Goal: Task Accomplishment & Management: Complete application form

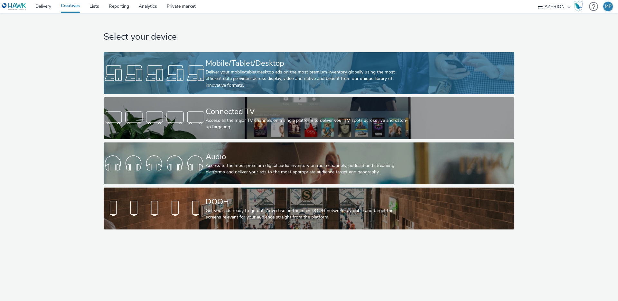
click at [238, 82] on div "Deliver your mobile/tablet/desktop ads on the most premium inventory globally u…" at bounding box center [308, 79] width 204 height 20
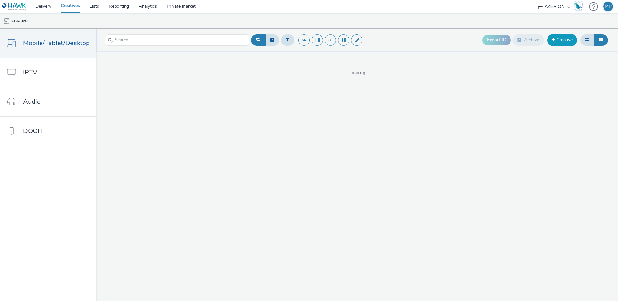
click at [554, 42] on link "Creative" at bounding box center [562, 40] width 30 height 12
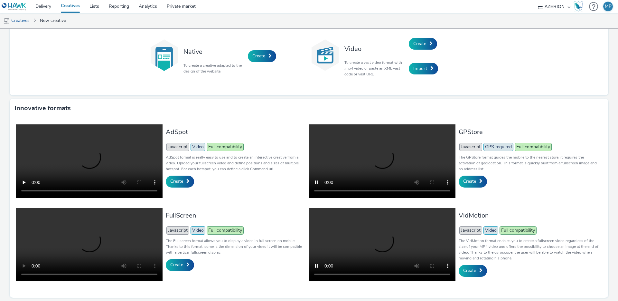
scroll to position [96, 0]
click at [472, 178] on span "Create" at bounding box center [469, 181] width 13 height 6
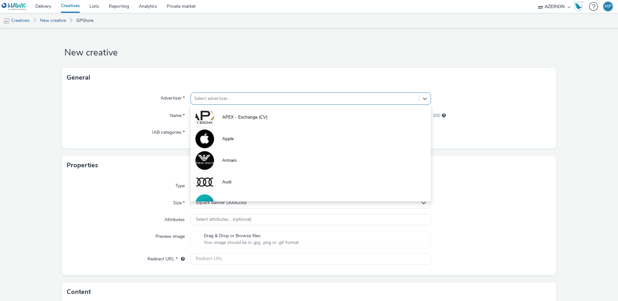
click at [251, 99] on div at bounding box center [304, 99] width 221 height 8
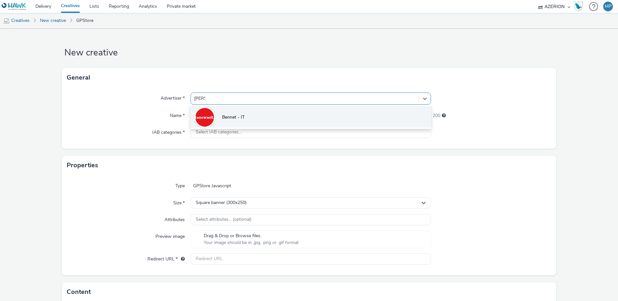
type input "benne"
click at [231, 112] on li "Bennet - IT" at bounding box center [311, 117] width 240 height 22
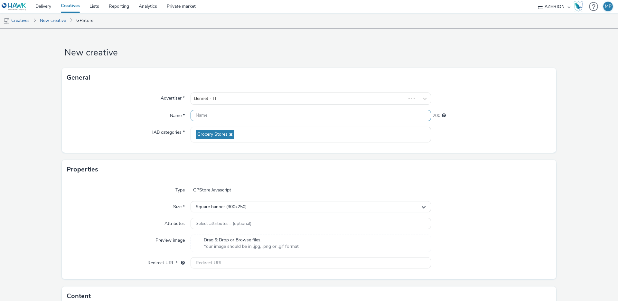
click at [225, 117] on input "text" at bounding box center [311, 115] width 240 height 11
type input "BENNET - 60 ANNI"
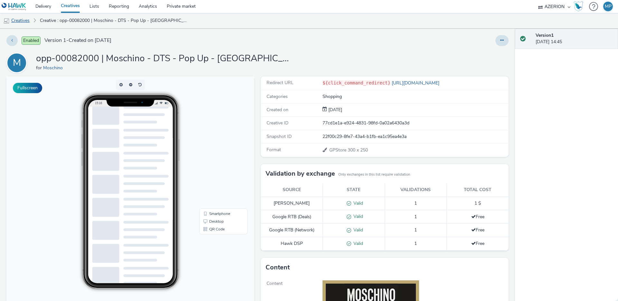
click at [30, 19] on link "Creatives" at bounding box center [16, 20] width 33 height 15
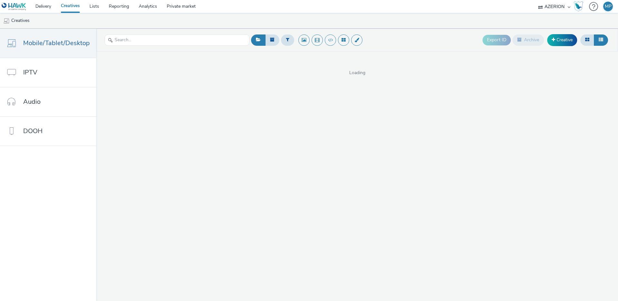
click at [564, 47] on div "Export ID Archive Creative" at bounding box center [545, 40] width 127 height 16
click at [564, 43] on link "Creative" at bounding box center [562, 40] width 30 height 12
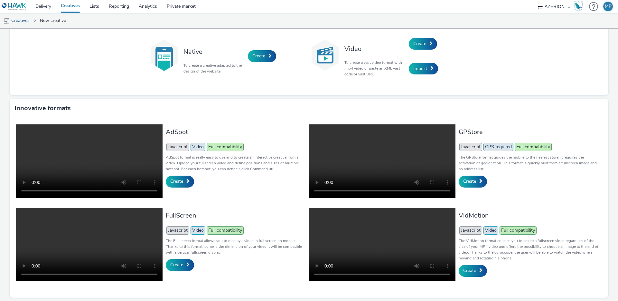
scroll to position [96, 0]
click at [476, 178] on span "Create" at bounding box center [469, 181] width 13 height 6
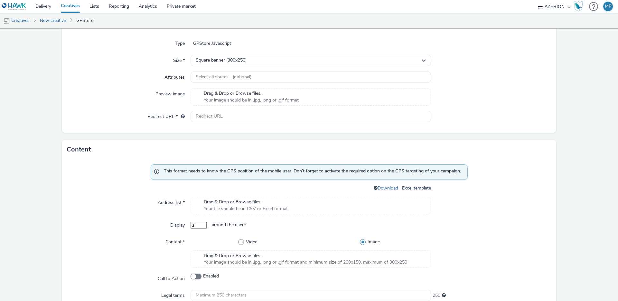
scroll to position [143, 0]
click at [387, 187] on link "Download" at bounding box center [388, 187] width 23 height 6
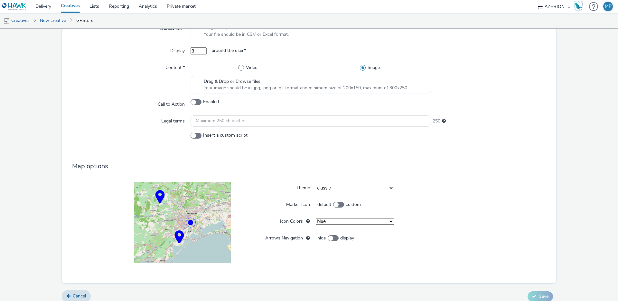
scroll to position [323, 0]
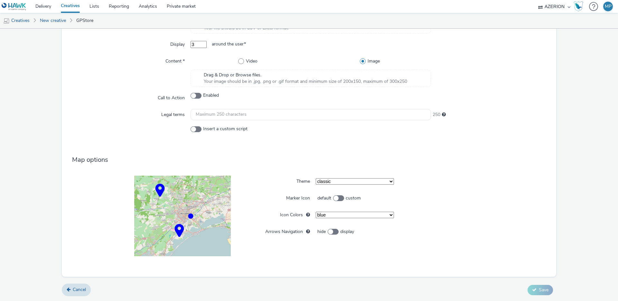
click at [327, 213] on select "blue green orange yellow red purple violet" at bounding box center [355, 214] width 79 height 6
click at [316, 211] on select "blue green orange yellow red purple violet" at bounding box center [355, 214] width 79 height 6
click at [327, 214] on select "blue green orange yellow red purple violet" at bounding box center [355, 214] width 79 height 6
click at [316, 211] on select "blue green orange yellow red purple violet" at bounding box center [355, 214] width 79 height 6
click at [326, 213] on select "blue green orange yellow red purple violet" at bounding box center [355, 214] width 79 height 6
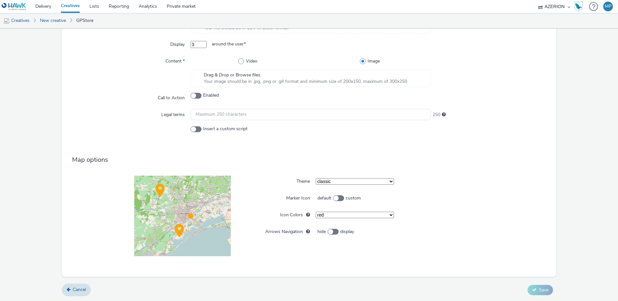
click at [316, 211] on select "blue green orange yellow red purple violet" at bounding box center [355, 214] width 79 height 6
click at [333, 217] on select "blue green orange yellow red purple violet" at bounding box center [355, 214] width 79 height 6
click at [316, 211] on select "blue green orange yellow red purple violet" at bounding box center [355, 214] width 79 height 6
click at [333, 215] on select "blue green orange yellow red purple violet" at bounding box center [355, 214] width 79 height 6
click at [316, 211] on select "blue green orange yellow red purple violet" at bounding box center [355, 214] width 79 height 6
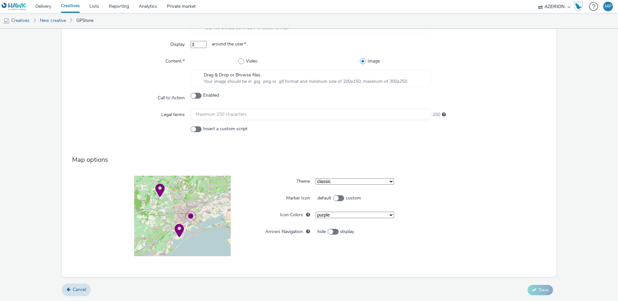
click at [328, 214] on select "blue green orange yellow red purple violet" at bounding box center [355, 214] width 79 height 6
click at [316, 211] on select "blue green orange yellow red purple violet" at bounding box center [355, 214] width 79 height 6
select select "0"
click at [332, 179] on select "classic light black and white complete" at bounding box center [355, 181] width 79 height 6
click at [372, 215] on select "blue green orange yellow red purple violet" at bounding box center [355, 214] width 79 height 6
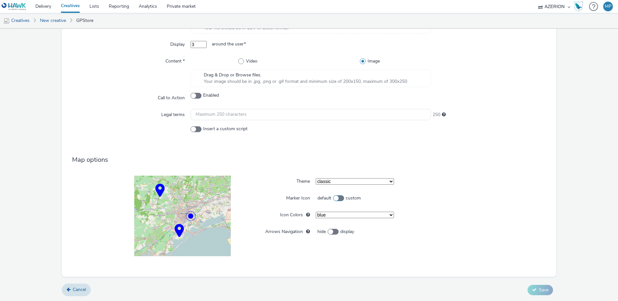
click at [342, 198] on span at bounding box center [338, 198] width 11 height 6
click at [320, 198] on input "default custom" at bounding box center [318, 198] width 4 height 4
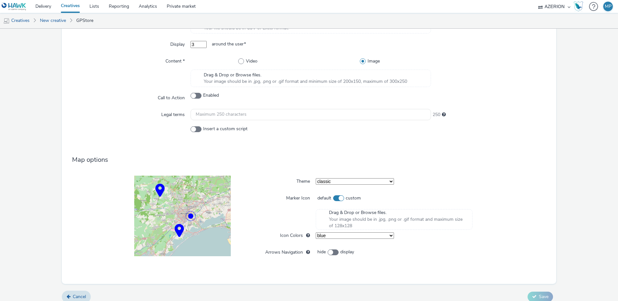
click at [342, 198] on span at bounding box center [338, 198] width 11 height 6
click at [320, 198] on input "default custom" at bounding box center [318, 198] width 4 height 4
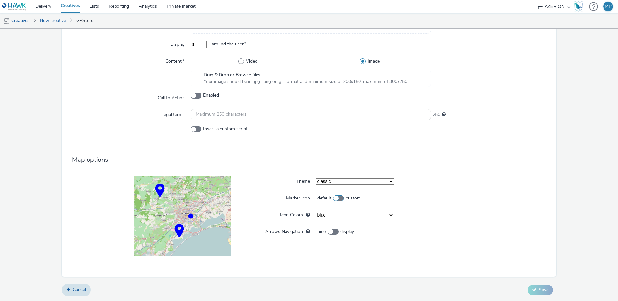
click at [343, 199] on span at bounding box center [338, 198] width 11 height 6
click at [320, 199] on input "default custom" at bounding box center [318, 198] width 4 height 4
checkbox input "true"
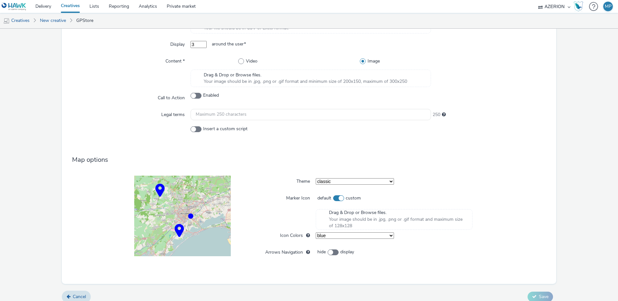
click at [345, 221] on span "Your image should be in .jpg, .png or .gif format and maximum size of 128x128" at bounding box center [397, 222] width 137 height 13
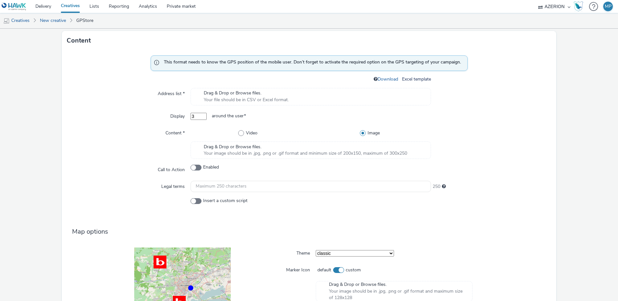
scroll to position [248, 0]
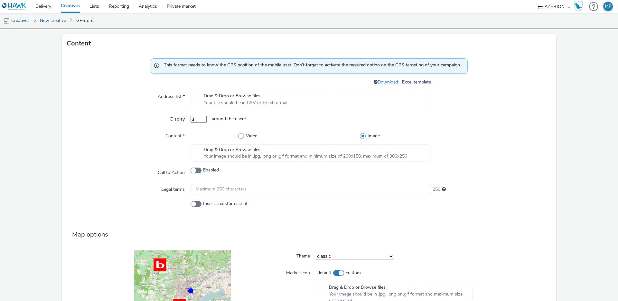
click at [199, 171] on span at bounding box center [196, 170] width 11 height 6
click at [195, 171] on input "Enabled" at bounding box center [193, 170] width 4 height 4
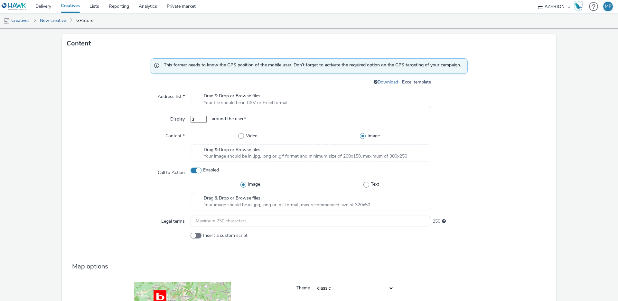
click at [198, 171] on span at bounding box center [196, 170] width 11 height 6
click at [195, 171] on input "Enabled" at bounding box center [193, 170] width 4 height 4
checkbox input "false"
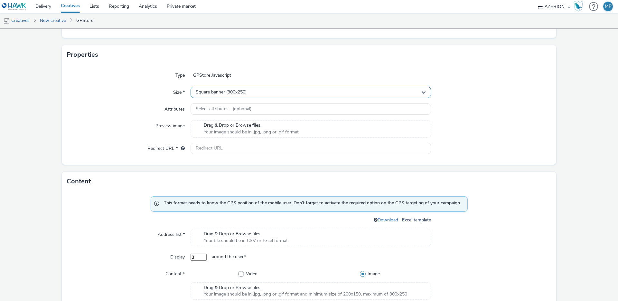
scroll to position [110, 0]
click at [233, 91] on span "Square banner (300x250)" at bounding box center [221, 92] width 51 height 5
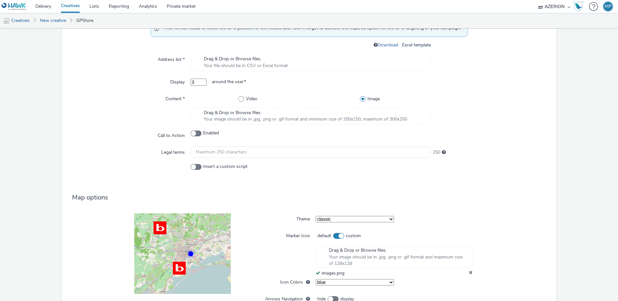
scroll to position [297, 0]
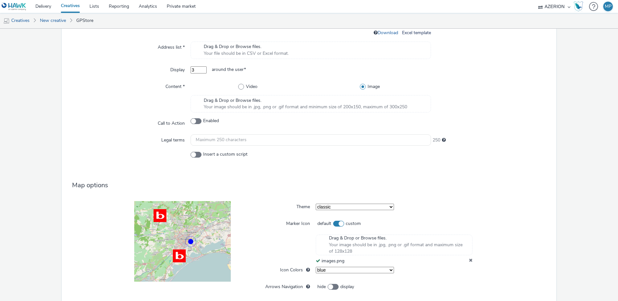
click at [225, 103] on span "Drag & Drop or Browse files." at bounding box center [305, 100] width 203 height 6
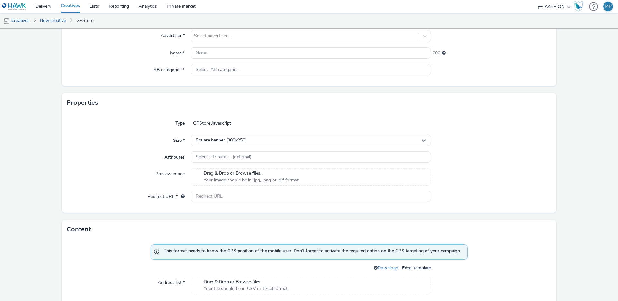
scroll to position [0, 0]
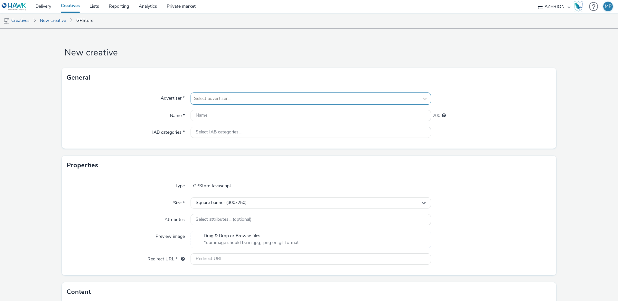
click at [217, 100] on div at bounding box center [304, 99] width 221 height 8
type input "[PERSON_NAME]"
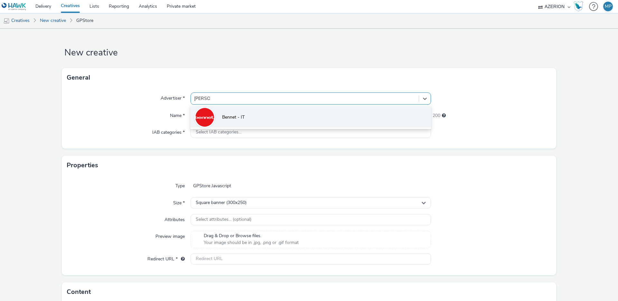
click at [239, 115] on span "Bennet - IT" at bounding box center [233, 117] width 23 height 6
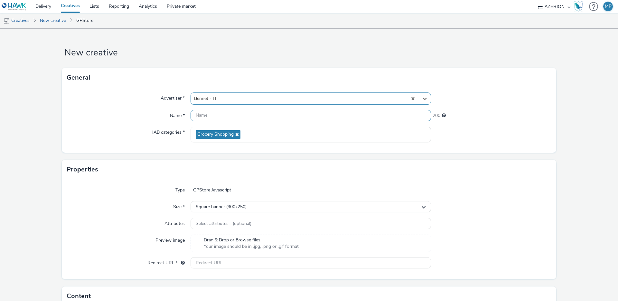
click at [231, 115] on input "text" at bounding box center [311, 115] width 240 height 11
type input "b"
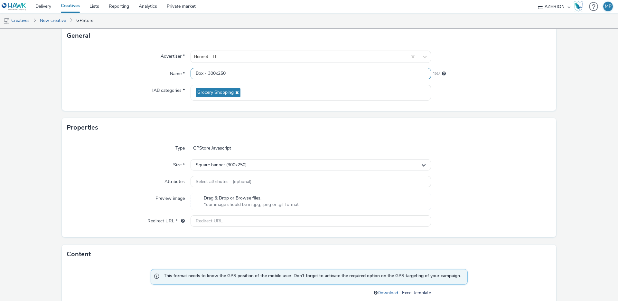
scroll to position [42, 0]
drag, startPoint x: 210, startPoint y: 74, endPoint x: 235, endPoint y: 73, distance: 24.5
click at [234, 74] on input "Box - 300x250" at bounding box center [311, 73] width 240 height 11
type input "Box - 320x480"
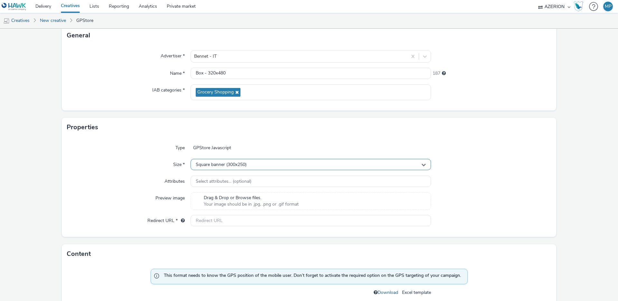
click at [225, 164] on span "Square banner (300x250)" at bounding box center [221, 164] width 51 height 5
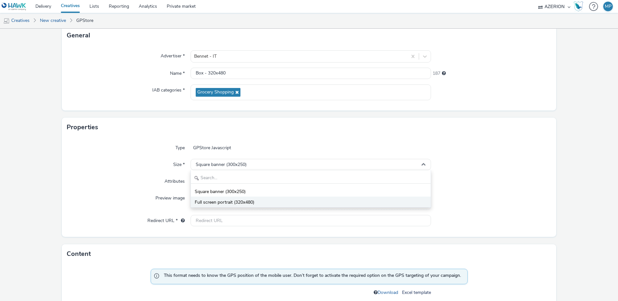
click at [236, 201] on span "Full screen portrait (320x480)" at bounding box center [225, 202] width 60 height 6
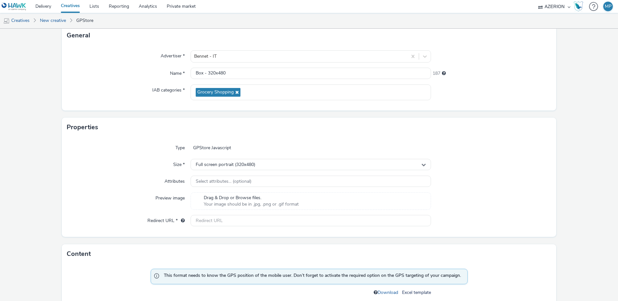
click at [135, 174] on div "Type GPStore Javascript Size * Full screen portrait (320x480) Attributes Select…" at bounding box center [309, 187] width 494 height 100
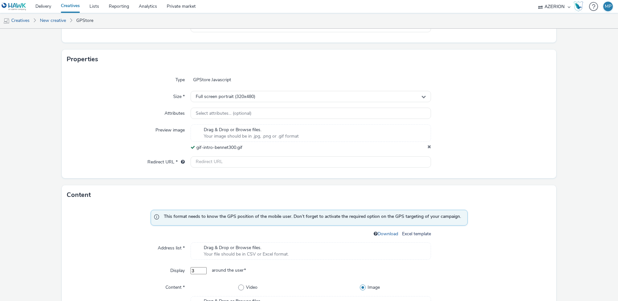
scroll to position [113, 0]
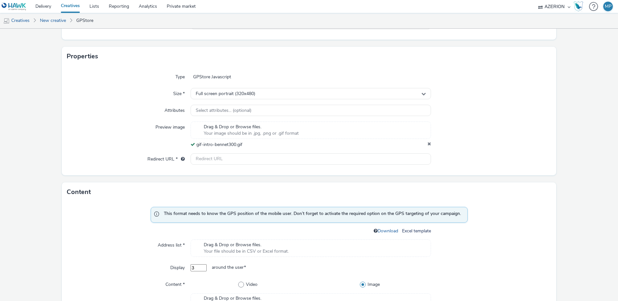
click at [427, 142] on icon at bounding box center [429, 144] width 4 height 6
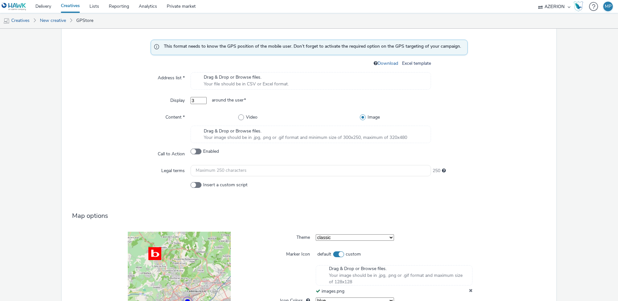
scroll to position [273, 0]
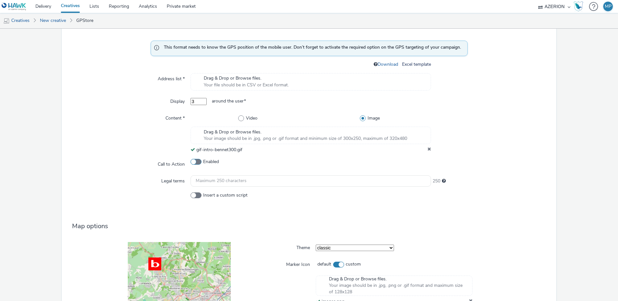
click at [197, 163] on span at bounding box center [196, 162] width 11 height 6
click at [195, 163] on input "Enabled" at bounding box center [193, 161] width 4 height 4
checkbox input "true"
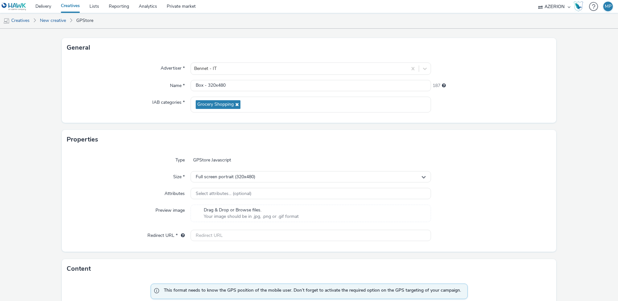
scroll to position [0, 0]
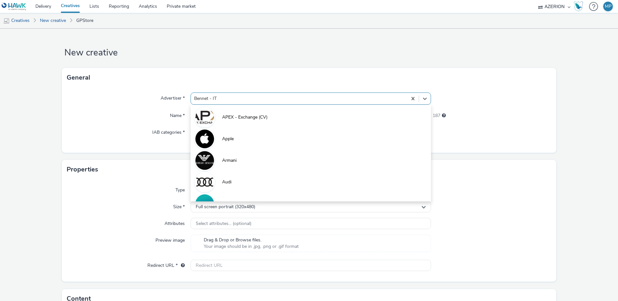
click at [234, 95] on div at bounding box center [299, 99] width 210 height 8
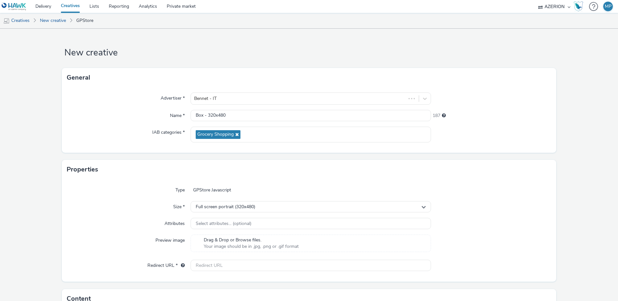
click at [239, 73] on div "General" at bounding box center [309, 77] width 494 height 19
click at [230, 115] on input "Box - 320x480" at bounding box center [311, 115] width 240 height 11
click at [195, 116] on input "Box - 320x480" at bounding box center [311, 115] width 240 height 11
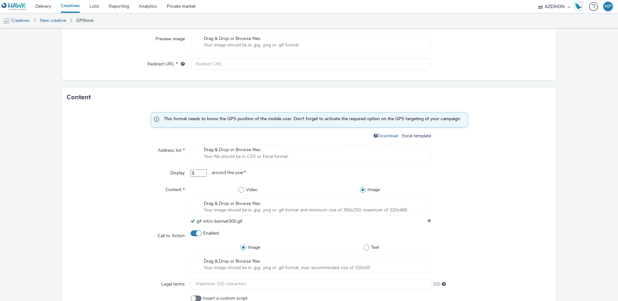
scroll to position [205, 0]
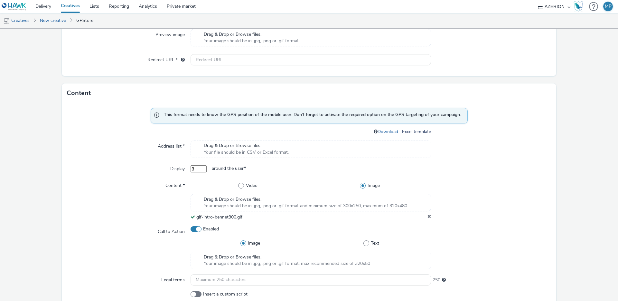
type input "Bennet - 60anni - 320x480"
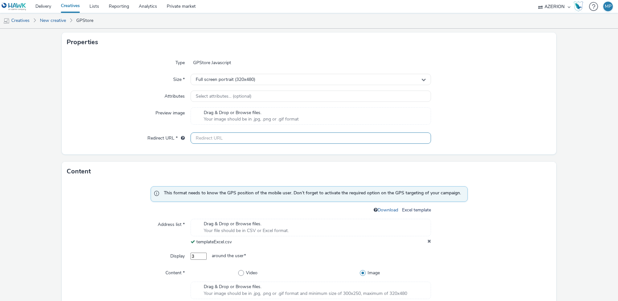
scroll to position [125, 0]
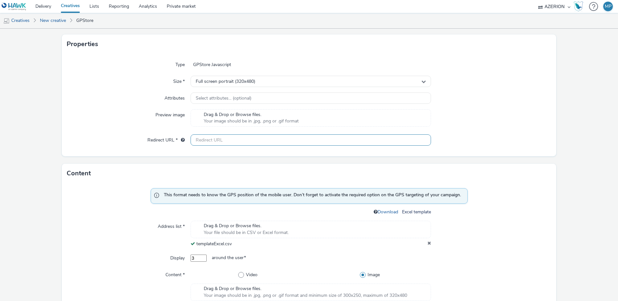
click at [230, 139] on input "text" at bounding box center [311, 139] width 240 height 11
paste input "[URL][DOMAIN_NAME]"
type input "[URL][DOMAIN_NAME]"
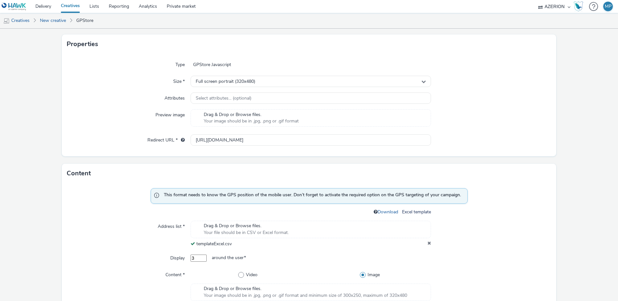
click at [492, 124] on div at bounding box center [491, 119] width 120 height 20
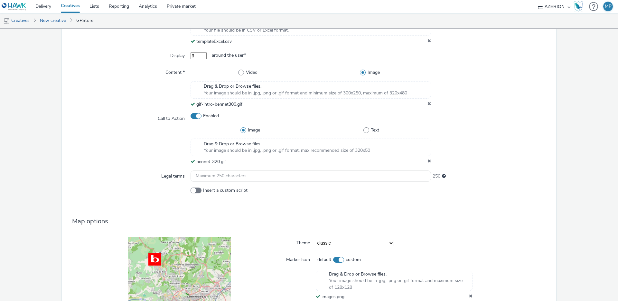
scroll to position [462, 0]
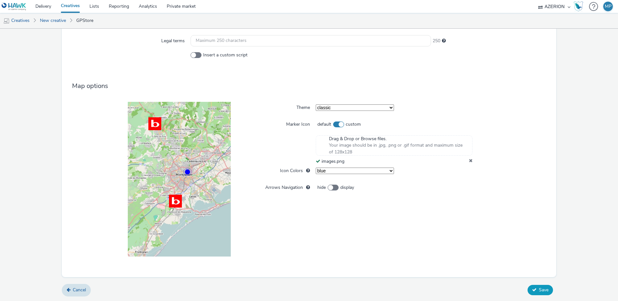
click at [543, 286] on button "Save" at bounding box center [539, 289] width 25 height 10
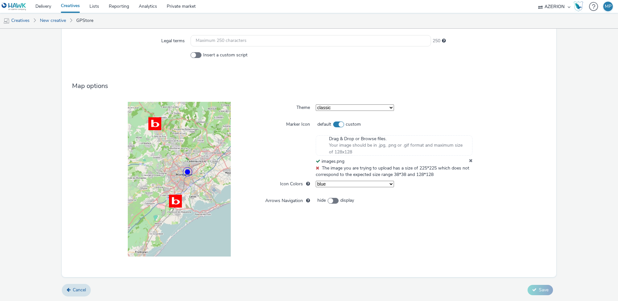
click at [472, 161] on icon at bounding box center [471, 161] width 4 height 6
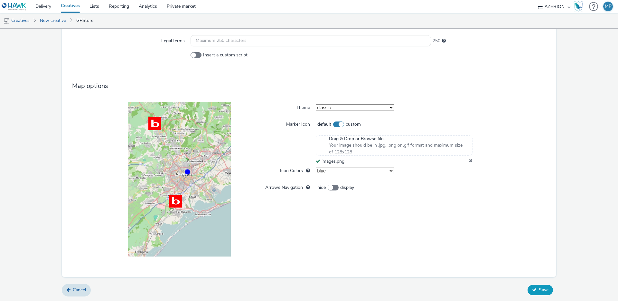
click at [536, 291] on icon at bounding box center [534, 289] width 5 height 5
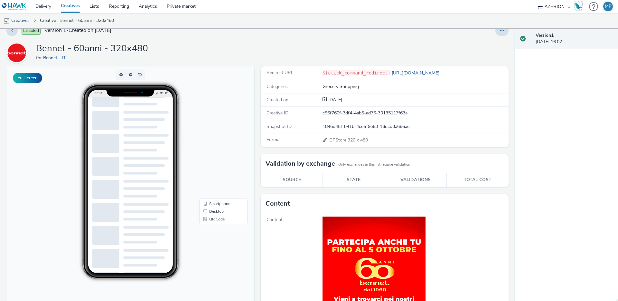
scroll to position [19, 0]
click at [31, 81] on button "Fullscreen" at bounding box center [27, 78] width 29 height 10
click at [52, 6] on link "Delivery" at bounding box center [43, 6] width 25 height 13
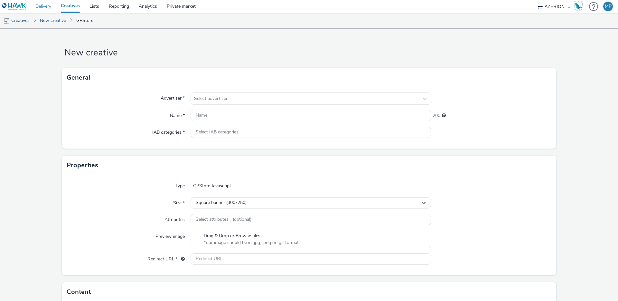
click at [43, 8] on link "Delivery" at bounding box center [43, 6] width 25 height 13
